Goal: Task Accomplishment & Management: Complete application form

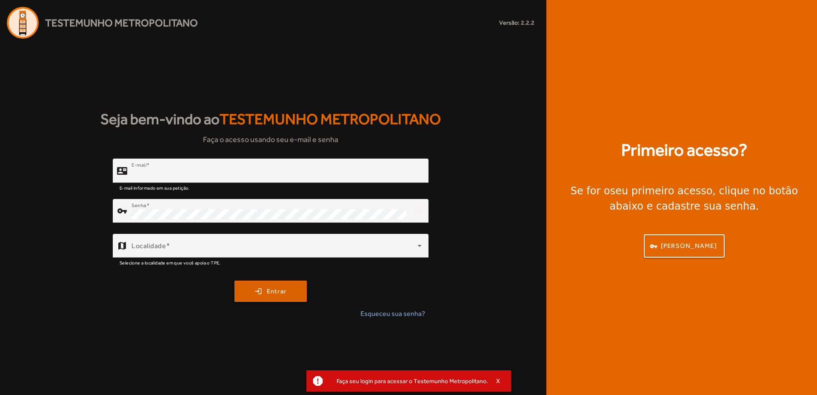
type input "**********"
click at [255, 289] on span "submit" at bounding box center [270, 291] width 71 height 20
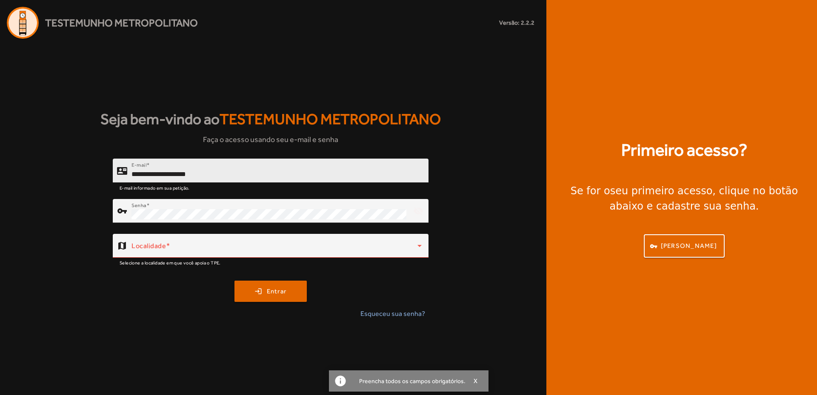
click at [234, 169] on div "**********" at bounding box center [277, 171] width 290 height 24
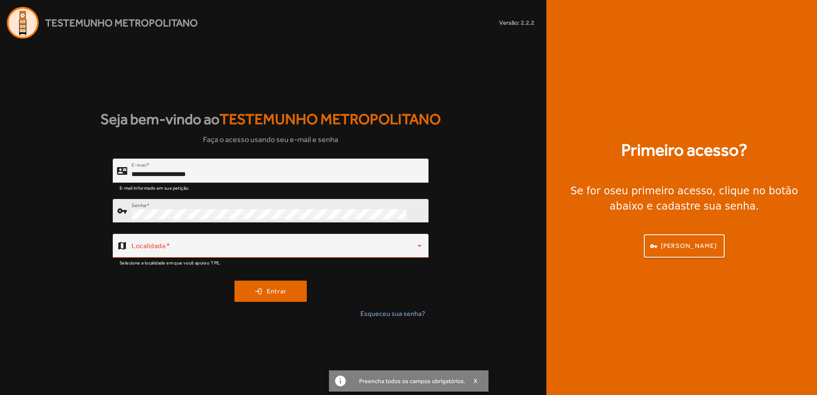
click at [178, 209] on div "Senha" at bounding box center [269, 211] width 275 height 24
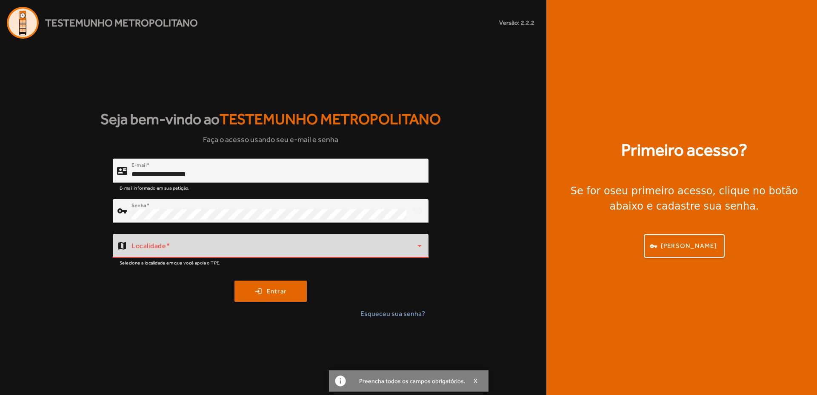
click at [185, 249] on span at bounding box center [275, 249] width 286 height 10
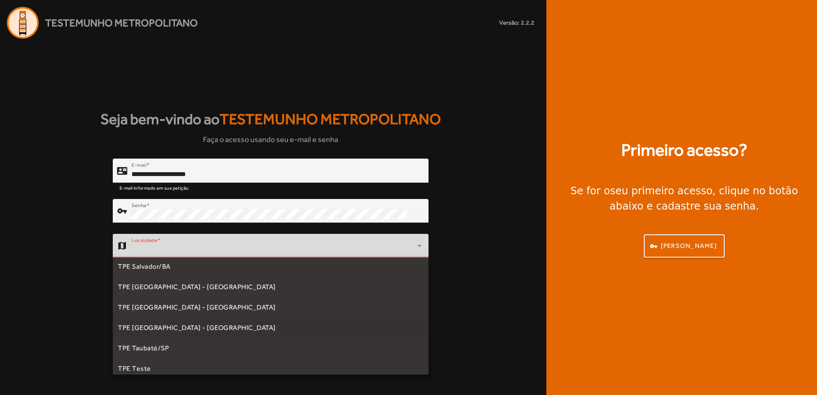
scroll to position [195, 0]
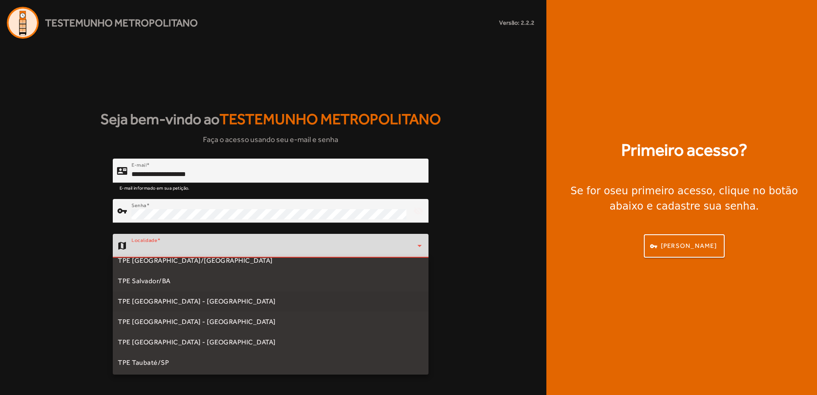
click at [179, 302] on span "TPE [GEOGRAPHIC_DATA] - [GEOGRAPHIC_DATA]" at bounding box center [197, 302] width 158 height 10
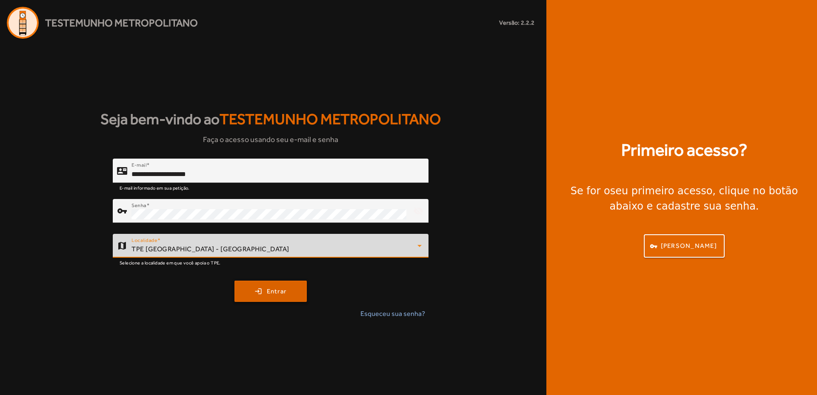
click at [273, 285] on span "submit" at bounding box center [270, 291] width 71 height 20
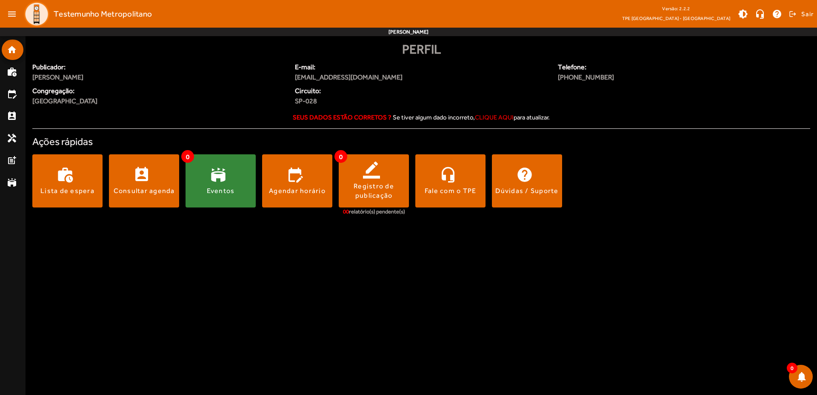
click at [218, 192] on div "Eventos" at bounding box center [221, 190] width 28 height 9
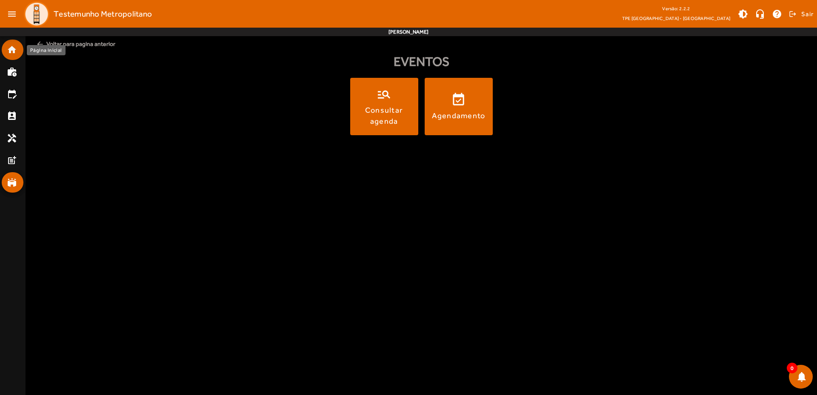
click at [15, 47] on mat-icon "home" at bounding box center [12, 50] width 10 height 10
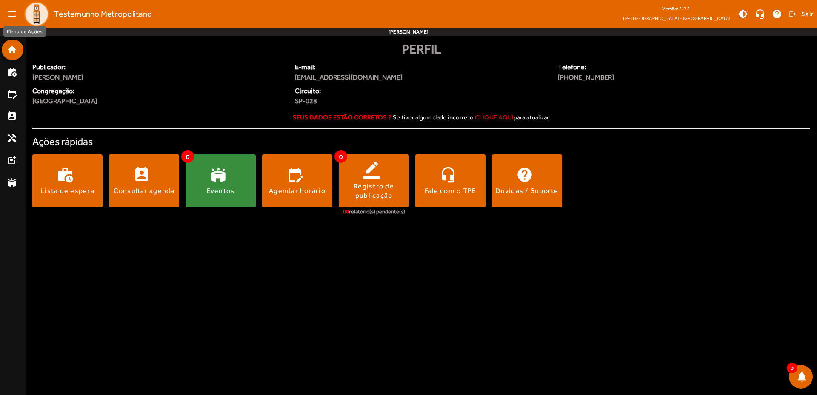
click at [14, 12] on mat-icon "menu" at bounding box center [11, 14] width 17 height 17
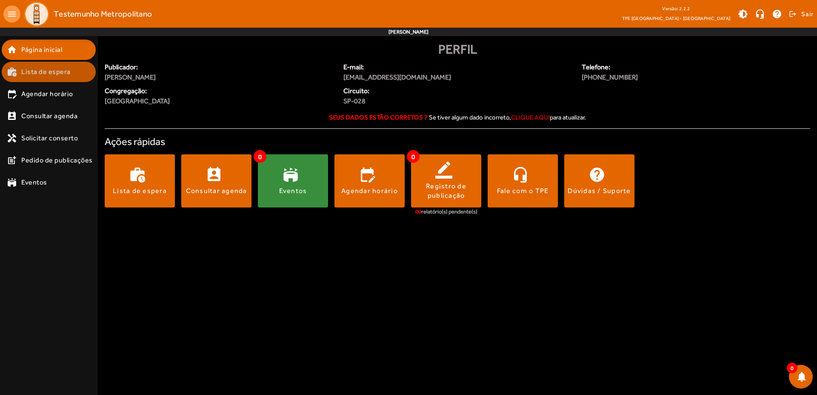
click at [60, 82] on mat-list-item "work_history Lista de espera" at bounding box center [49, 72] width 94 height 20
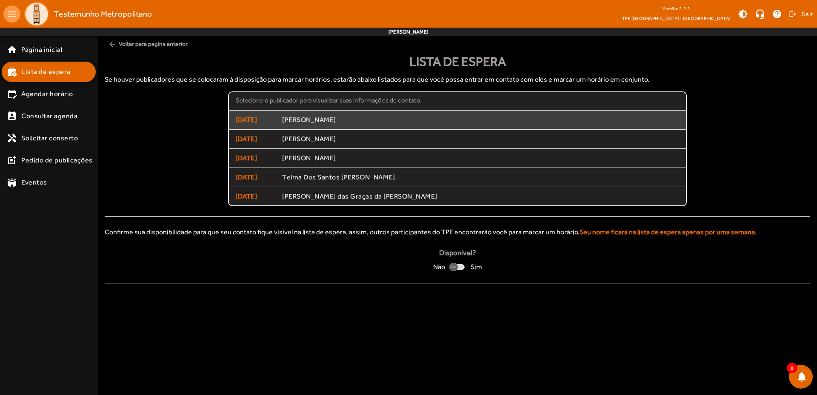
scroll to position [39, 0]
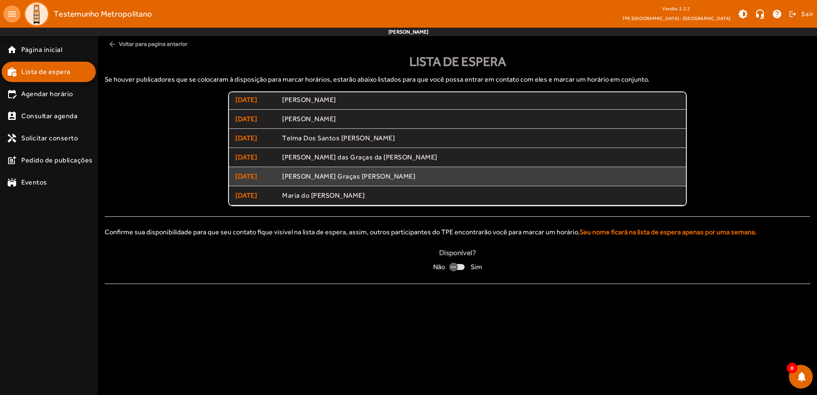
click at [349, 178] on span "[PERSON_NAME] Graças [PERSON_NAME]" at bounding box center [481, 176] width 398 height 9
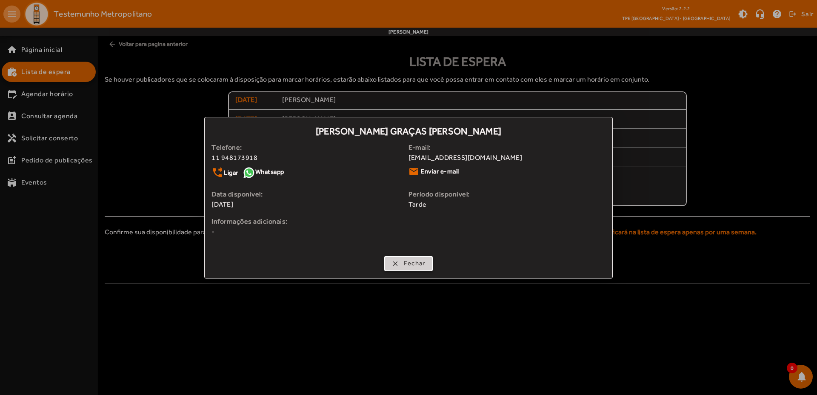
click at [421, 267] on span "Fechar" at bounding box center [415, 264] width 22 height 10
